Goal: Task Accomplishment & Management: Manage account settings

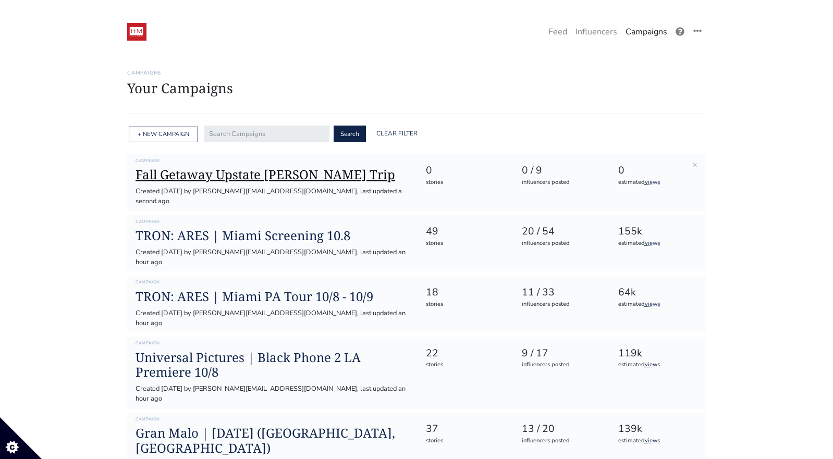
click at [239, 173] on h1 "Fall Getaway Upstate [PERSON_NAME] Trip" at bounding box center [272, 174] width 273 height 15
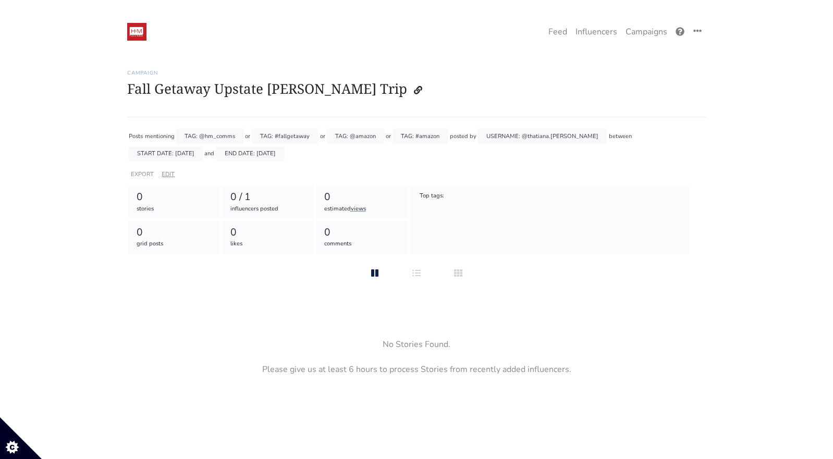
click at [168, 173] on link "EDIT" at bounding box center [168, 175] width 13 height 8
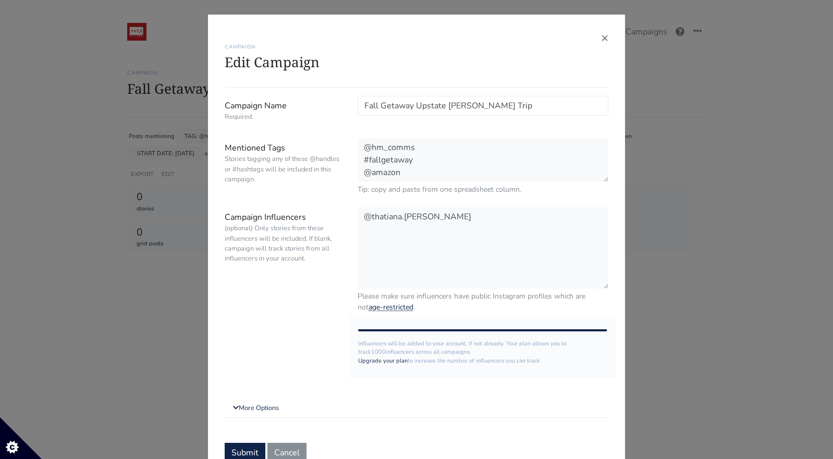
scroll to position [45, 0]
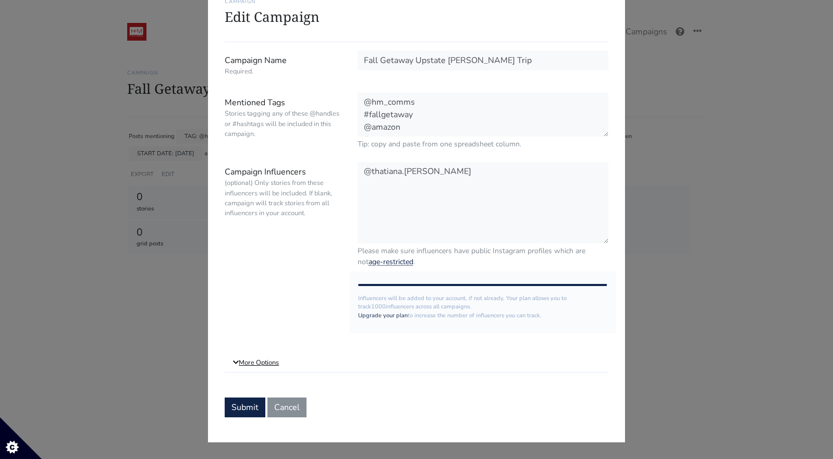
click at [262, 360] on link "More Options" at bounding box center [417, 363] width 384 height 19
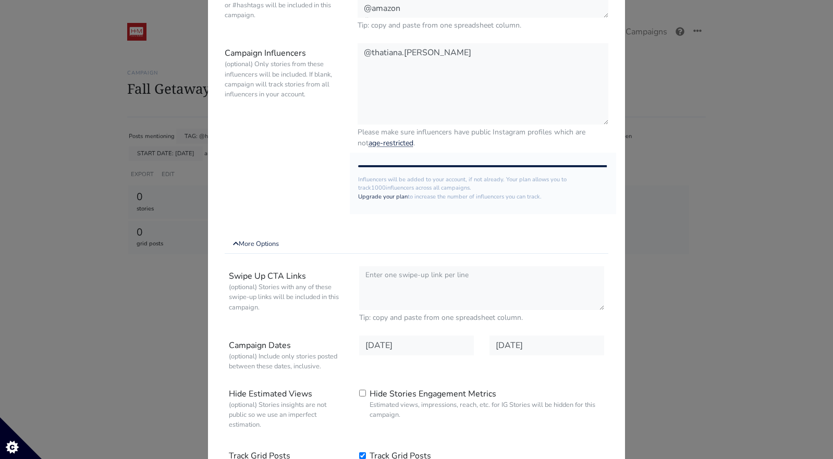
scroll to position [0, 0]
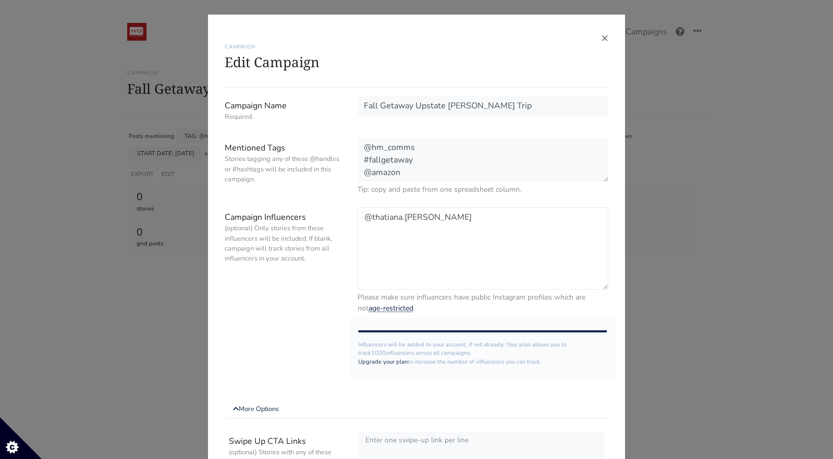
click at [487, 214] on textarea "@thatiana.diaz" at bounding box center [483, 249] width 251 height 82
paste textarea "kikarocha_"
paste textarea "peopleenespanol"
paste textarea "https://www.instagram.com/yosacevedo/#"
paste textarea "yosacevedo"
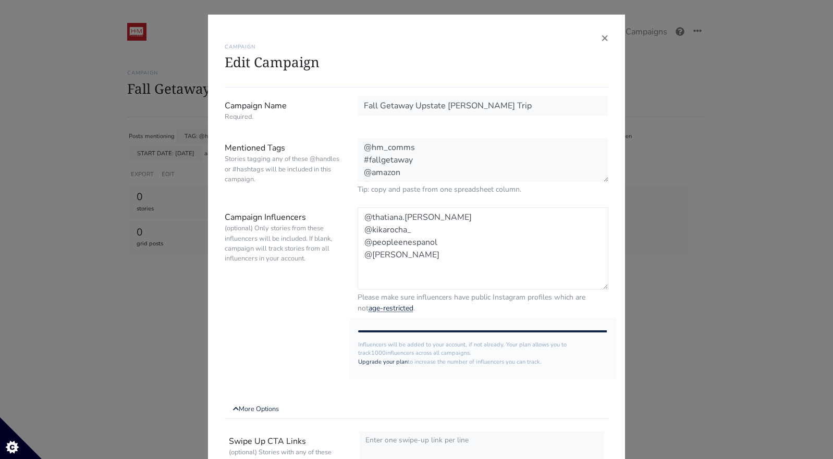
scroll to position [1, 0]
paste textarea "newbeauty_enespanol"
paste textarea "laperezalmeida"
paste textarea "eldiariony"
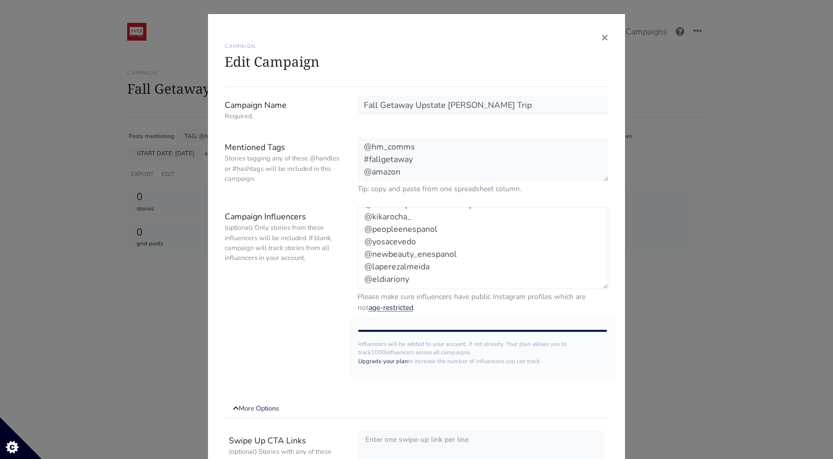
scroll to position [22, 0]
paste textarea "laopinionla"
paste textarea "remezcla"
click at [365, 282] on textarea "@thatiana.diaz" at bounding box center [483, 248] width 251 height 82
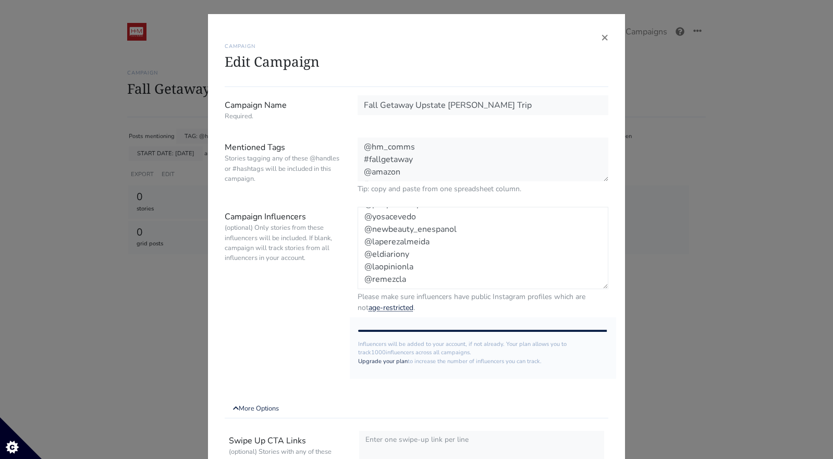
type textarea "@thatiana.diaz @kikarocha_ @peopleenespanol @yosacevedo @newbeauty_enespanol @l…"
click at [470, 169] on textarea "@hm_comms #fallgetaway @amazon #amazon" at bounding box center [483, 160] width 251 height 45
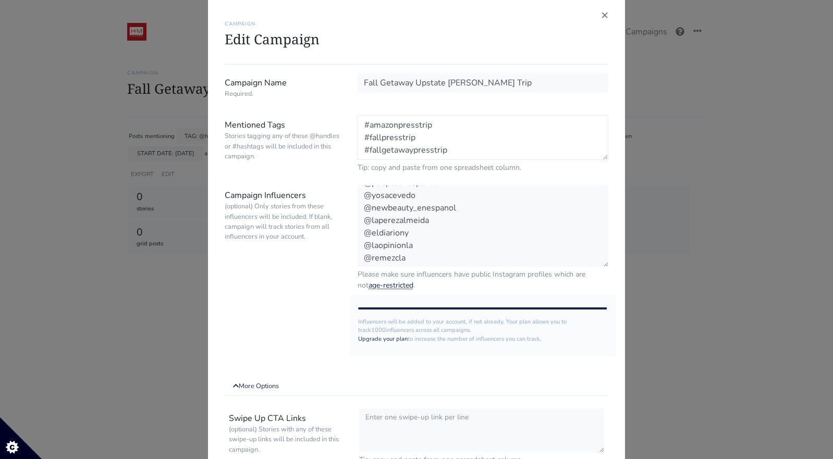
scroll to position [0, 0]
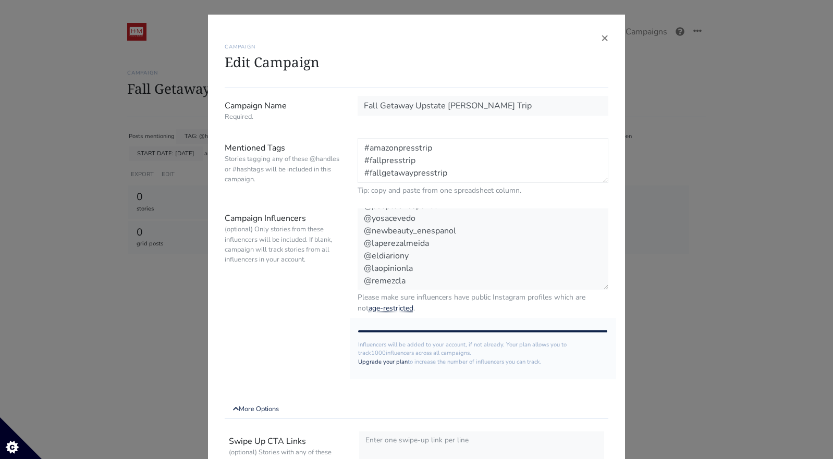
type textarea "@hm_comms #fallgetaway @amazon #amazon #amazonpresstrip #fallpresstrip #fallget…"
click at [362, 104] on input "Fall Getaway Upstate [PERSON_NAME] Trip" at bounding box center [483, 106] width 251 height 20
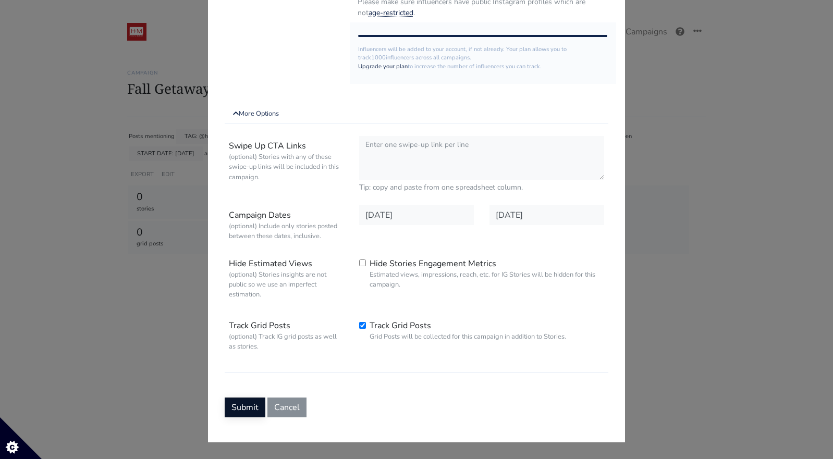
type input "Amazon | Fall Getaway Upstate NY Press Trip"
click at [259, 403] on button "Submit" at bounding box center [245, 408] width 41 height 20
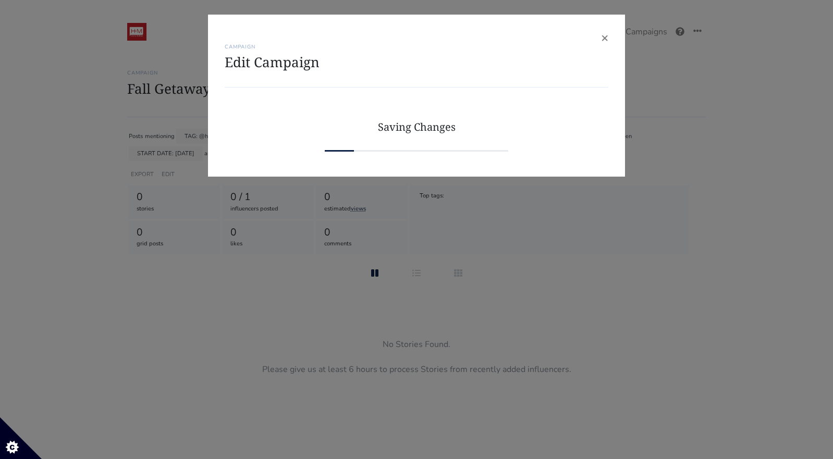
scroll to position [0, 0]
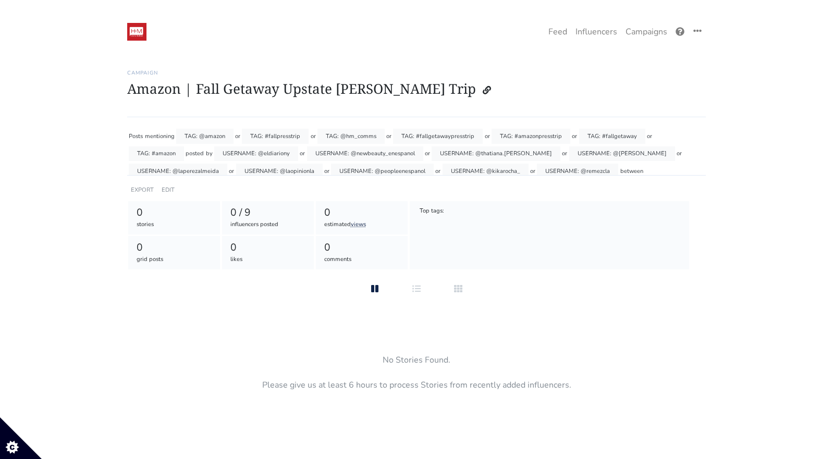
scroll to position [24, 0]
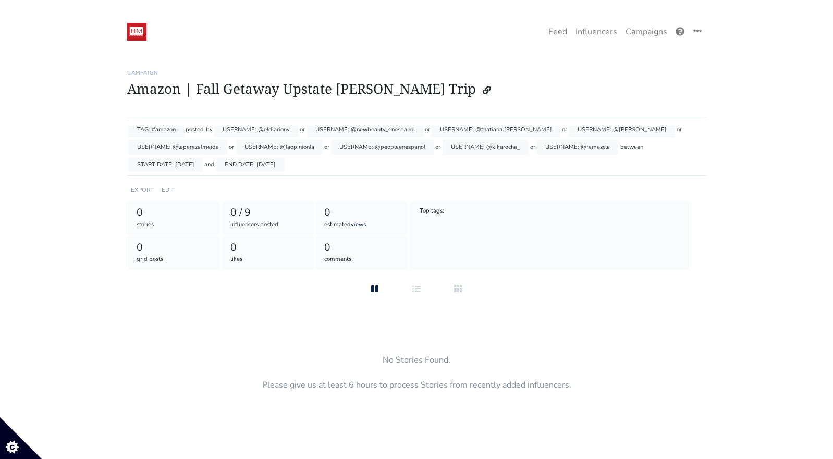
click at [432, 131] on div "USERNAME: @thatiana.[PERSON_NAME]" at bounding box center [496, 130] width 129 height 15
click at [432, 128] on div "USERNAME: @thatiana.[PERSON_NAME]" at bounding box center [496, 130] width 129 height 15
click at [465, 124] on div "Campaign Amazon | Fall Getaway Upstate NY Press Trip Posts mentioning TAG: @ama…" at bounding box center [416, 244] width 579 height 375
click at [269, 214] on div "0 / 9" at bounding box center [268, 212] width 76 height 15
drag, startPoint x: 234, startPoint y: 217, endPoint x: 368, endPoint y: 136, distance: 156.3
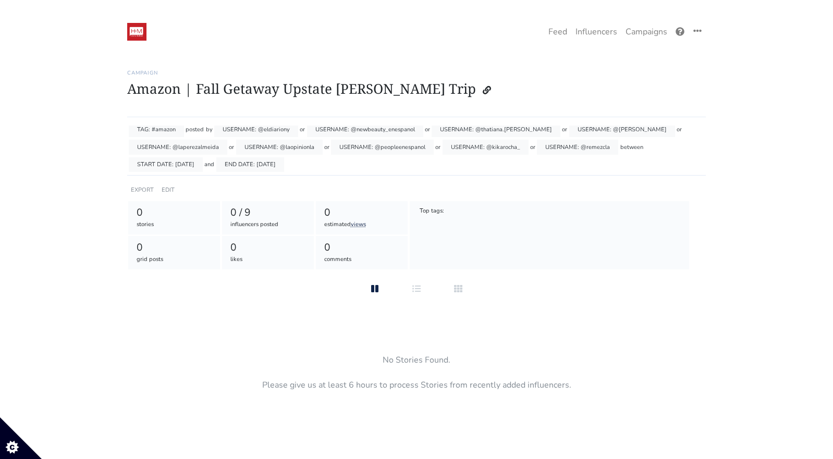
click at [234, 217] on div "0 / 9" at bounding box center [268, 212] width 76 height 15
